Goal: Task Accomplishment & Management: Manage account settings

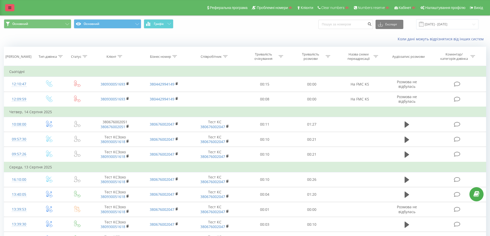
click at [8, 9] on link at bounding box center [9, 7] width 9 height 7
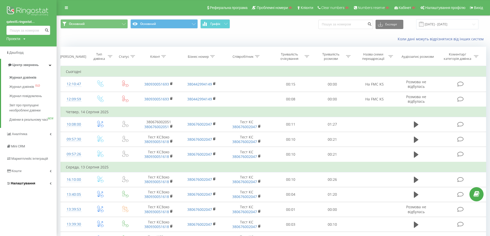
click at [35, 190] on link "Налаштування" at bounding box center [28, 184] width 57 height 12
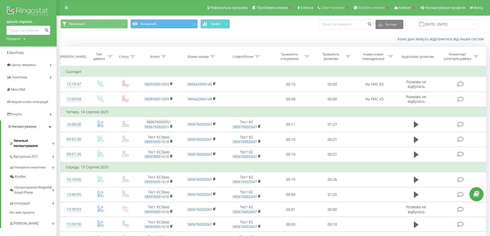
click at [31, 141] on span "Загальні налаштування" at bounding box center [33, 143] width 39 height 10
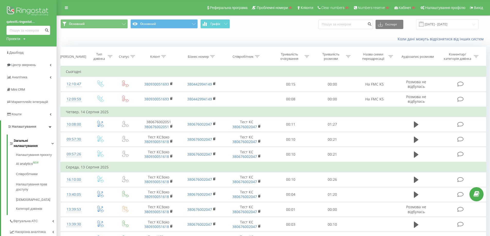
click at [31, 141] on span "Загальні налаштування" at bounding box center [33, 143] width 38 height 10
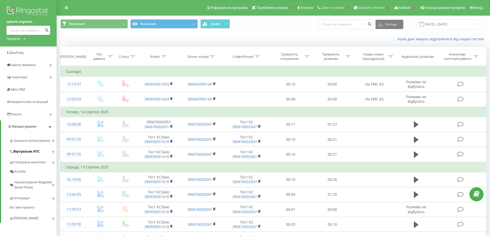
click at [29, 151] on span "Віртуальна АТС" at bounding box center [26, 151] width 26 height 5
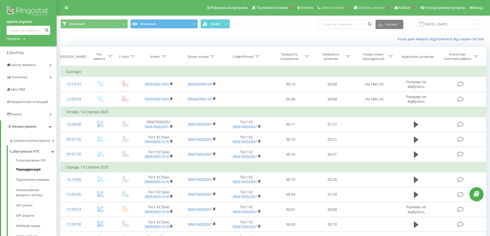
click at [27, 168] on span "Переадресація" at bounding box center [28, 169] width 25 height 5
